Goal: Task Accomplishment & Management: Manage account settings

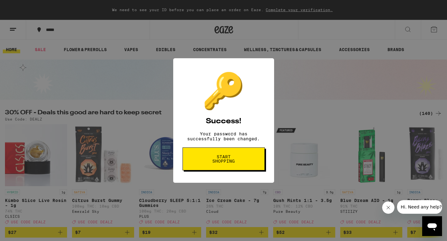
click at [252, 156] on button "Start shopping" at bounding box center [223, 159] width 82 height 23
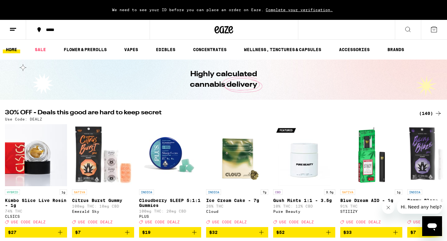
click at [11, 32] on icon at bounding box center [12, 29] width 7 height 7
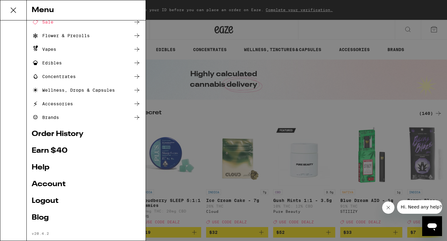
scroll to position [40, 0]
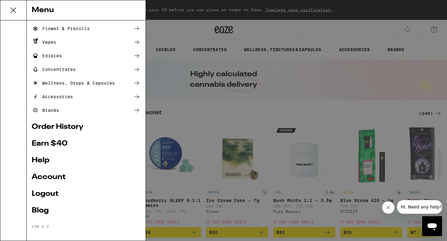
click at [63, 178] on link "Account" at bounding box center [86, 177] width 109 height 7
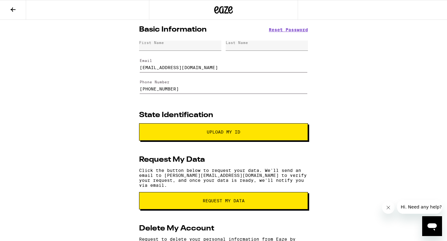
click at [195, 46] on div "First Name" at bounding box center [180, 46] width 82 height 10
click at [183, 45] on div "First Name" at bounding box center [180, 46] width 82 height 10
click at [170, 44] on div "First Name" at bounding box center [180, 46] width 82 height 10
click at [169, 44] on div "First Name" at bounding box center [180, 46] width 82 height 10
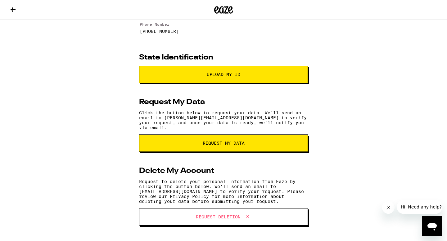
scroll to position [60, 0]
click at [209, 221] on span "Request Deletion" at bounding box center [223, 217] width 118 height 8
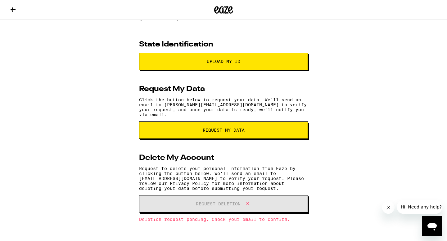
scroll to position [75, 0]
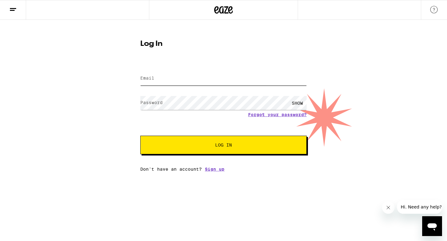
type input "[EMAIL_ADDRESS][DOMAIN_NAME]"
click at [224, 143] on span "Log In" at bounding box center [223, 145] width 17 height 4
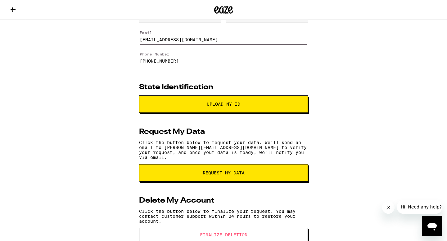
scroll to position [45, 0]
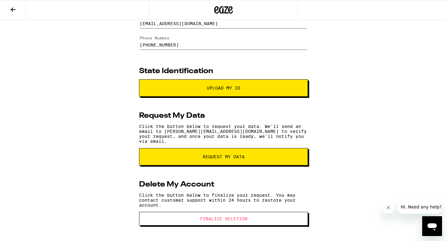
click at [239, 219] on span "Finalize Deletion" at bounding box center [223, 219] width 47 height 4
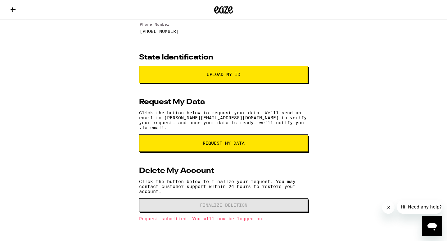
scroll to position [0, 0]
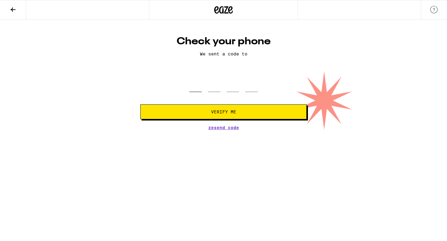
click at [191, 82] on input "tel" at bounding box center [195, 83] width 12 height 18
click at [212, 129] on span "Resend Code" at bounding box center [223, 128] width 31 height 4
click at [196, 84] on input "tel" at bounding box center [195, 83] width 12 height 18
type input "7"
type input "8"
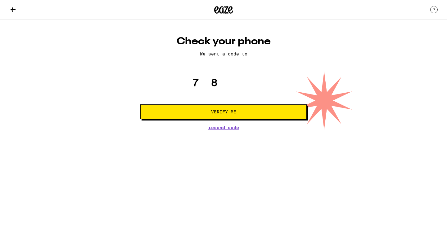
type input "2"
type input "9"
click at [213, 107] on button "Verify Me" at bounding box center [223, 112] width 166 height 15
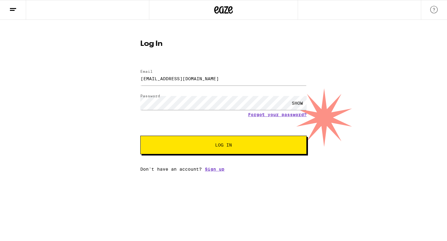
click at [333, 85] on div "Log In Email Email anasophiabozzi@gmail.com Password Password SHOW Forgot your …" at bounding box center [223, 96] width 447 height 152
click at [293, 106] on div "SHOW" at bounding box center [297, 103] width 19 height 14
click at [293, 106] on div "HIDE" at bounding box center [297, 103] width 19 height 14
click at [265, 140] on button "Log In" at bounding box center [223, 145] width 166 height 19
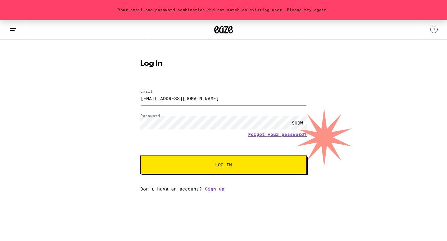
click at [301, 123] on div "SHOW" at bounding box center [297, 123] width 19 height 14
click at [301, 123] on div "HIDE" at bounding box center [297, 123] width 19 height 14
click at [214, 95] on input "[EMAIL_ADDRESS][DOMAIN_NAME]" at bounding box center [223, 98] width 166 height 14
click at [214, 96] on input "[EMAIL_ADDRESS][DOMAIN_NAME]" at bounding box center [223, 98] width 166 height 14
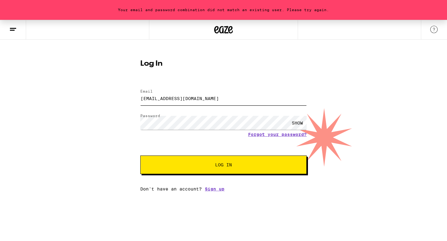
click at [214, 96] on input "[EMAIL_ADDRESS][DOMAIN_NAME]" at bounding box center [223, 98] width 166 height 14
type input "gkbozzi@gmail.com"
click at [300, 127] on div "SHOW" at bounding box center [297, 123] width 19 height 14
click at [300, 127] on div "HIDE" at bounding box center [297, 123] width 19 height 14
click at [245, 162] on button "Log In" at bounding box center [223, 165] width 166 height 19
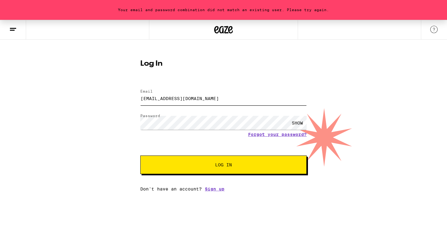
click at [225, 96] on input "gkbozzi@gmail.com" at bounding box center [223, 98] width 166 height 14
click at [212, 191] on link "Sign up" at bounding box center [215, 189] width 20 height 5
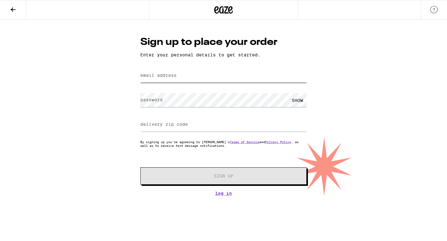
click at [207, 75] on input "email address" at bounding box center [223, 76] width 166 height 14
type input "gkbozzi@gmail.com"
click at [299, 105] on div "SHOW" at bounding box center [297, 100] width 19 height 14
click at [257, 126] on input "delivery zip code" at bounding box center [223, 125] width 166 height 14
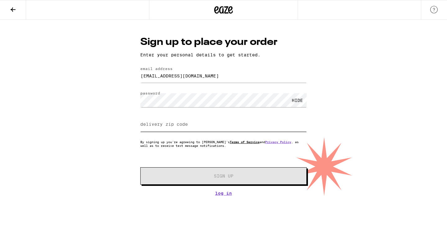
type input "91030"
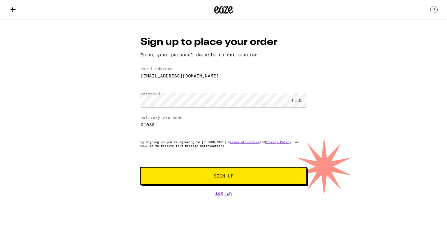
click at [222, 173] on button "Sign Up" at bounding box center [223, 175] width 166 height 17
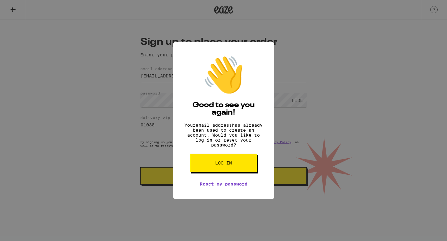
click at [225, 165] on span "Log in" at bounding box center [223, 163] width 17 height 4
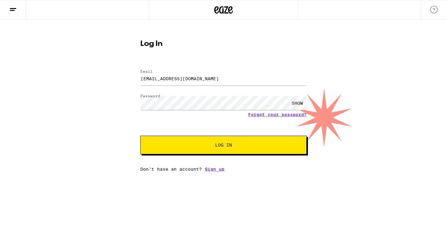
click at [303, 104] on div "SHOW" at bounding box center [297, 103] width 19 height 14
click at [225, 149] on button "Log In" at bounding box center [223, 145] width 166 height 19
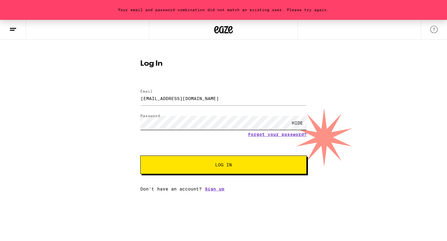
click at [134, 121] on div "Log In Email Email gkbozzi@gmail.com Password Password HIDE Forgot your passwor…" at bounding box center [223, 123] width 179 height 136
click at [191, 162] on button "Log In" at bounding box center [223, 165] width 166 height 19
click at [243, 166] on span "Log In" at bounding box center [223, 165] width 116 height 4
click at [269, 136] on link "Forgot your password?" at bounding box center [277, 134] width 59 height 5
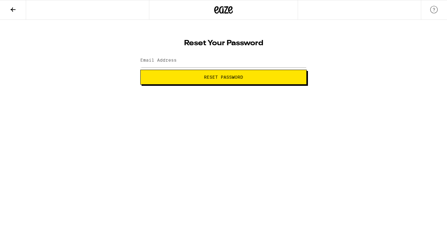
click at [265, 76] on span "Reset Password" at bounding box center [223, 77] width 156 height 4
type input "gkbozzi@gmail.com"
click at [224, 76] on span "Reset Password" at bounding box center [223, 77] width 39 height 4
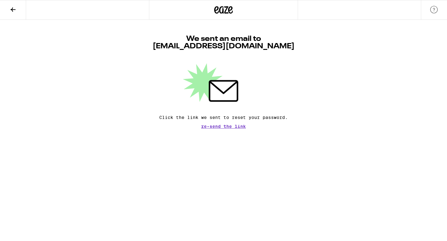
click at [226, 127] on span "Re-send the link" at bounding box center [223, 126] width 45 height 4
click at [13, 11] on icon at bounding box center [13, 9] width 5 height 4
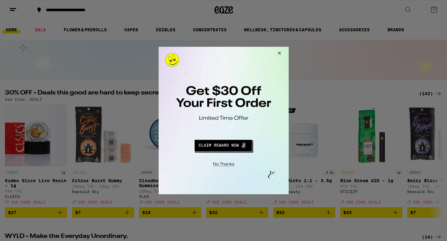
click at [216, 145] on button "Redirect to URL" at bounding box center [223, 144] width 108 height 15
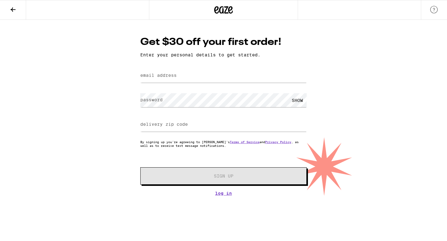
click at [174, 75] on label "email address" at bounding box center [158, 75] width 36 height 5
type input "gkbozzi@gmail.com"
click at [304, 96] on div "SHOW" at bounding box center [297, 100] width 19 height 14
click at [304, 96] on div "HIDE" at bounding box center [297, 100] width 19 height 14
click at [219, 130] on input "delivery zip code" at bounding box center [223, 125] width 166 height 14
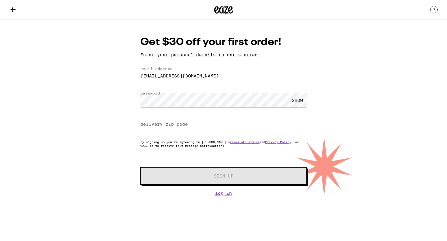
type input "91030"
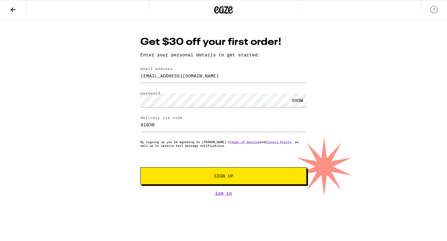
click at [210, 177] on span "Sign Up" at bounding box center [223, 176] width 123 height 4
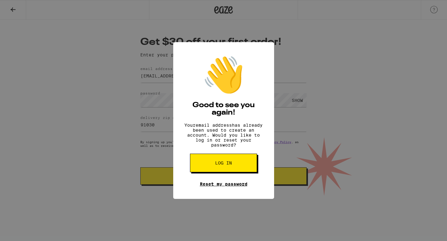
click at [222, 187] on link "Reset my password" at bounding box center [223, 184] width 47 height 5
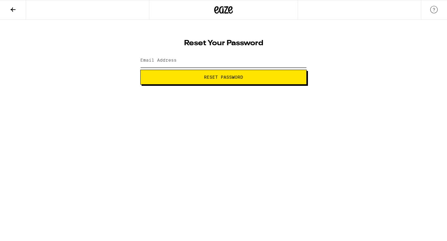
click at [221, 62] on input "Email Address" at bounding box center [223, 61] width 166 height 14
type input "gkbozzi@gmail.com"
click at [222, 75] on span "Reset Password" at bounding box center [223, 77] width 39 height 4
